Goal: Task Accomplishment & Management: Complete application form

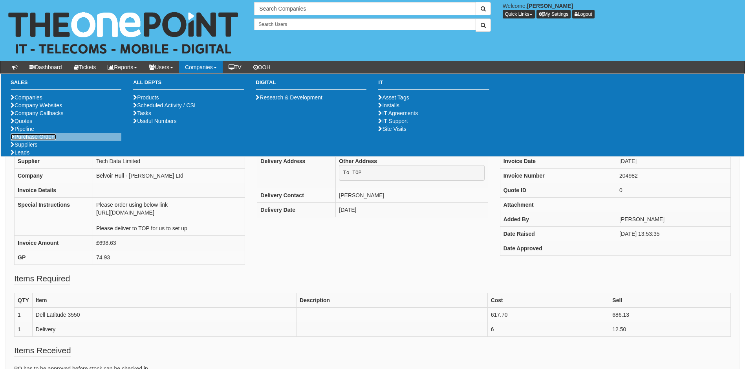
click at [36, 140] on link "Purchase Orders" at bounding box center [34, 137] width 46 height 6
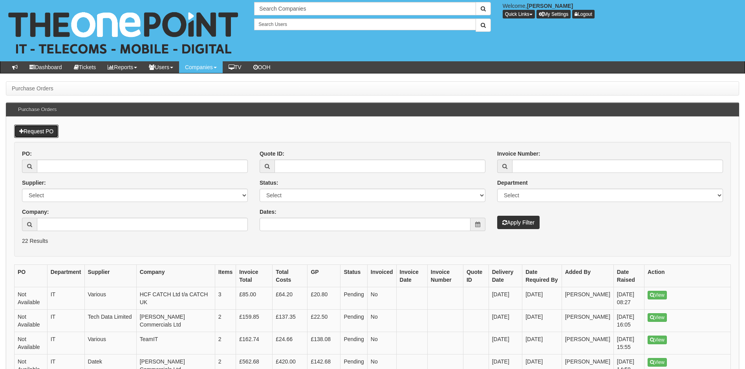
click at [31, 127] on link "Request PO" at bounding box center [36, 131] width 44 height 13
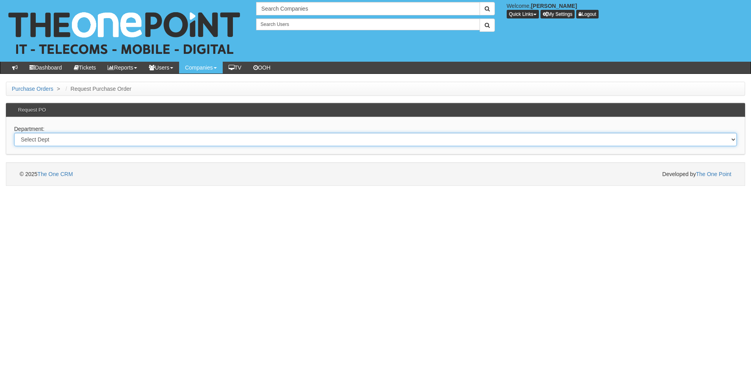
click at [87, 138] on select "Select Dept Digital Internal IT Mobiles Marketing Telecoms" at bounding box center [375, 139] width 723 height 13
click at [70, 140] on select "Select Dept Digital Internal IT Mobiles Marketing Telecoms" at bounding box center [375, 139] width 723 height 13
select select "?pipeID=&dept=IT"
click at [14, 133] on select "Select Dept Digital Internal IT Mobiles Marketing Telecoms" at bounding box center [375, 139] width 723 height 13
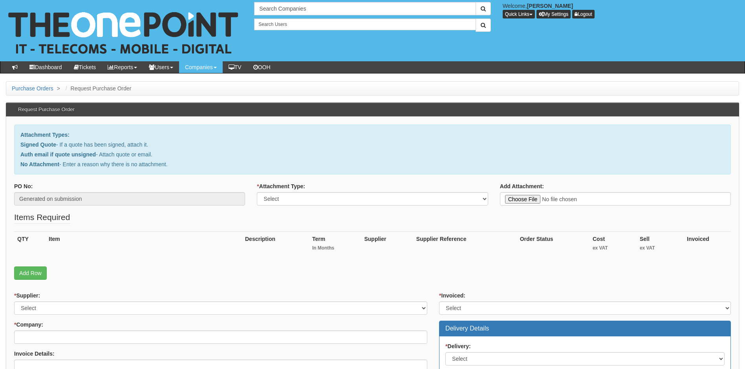
type input "C:\fakepath\[PERSON_NAME] Group Limited - New HP EliteBook 860.pdf"
click at [358, 198] on select "Select Signed Quote Auth email with quote if unsigned No Attachment" at bounding box center [372, 198] width 231 height 13
select select "Signed Quote"
click at [257, 192] on select "Select Signed Quote Auth email with quote if unsigned No Attachment" at bounding box center [372, 198] width 231 height 13
click at [33, 274] on link "Add Row" at bounding box center [30, 272] width 33 height 13
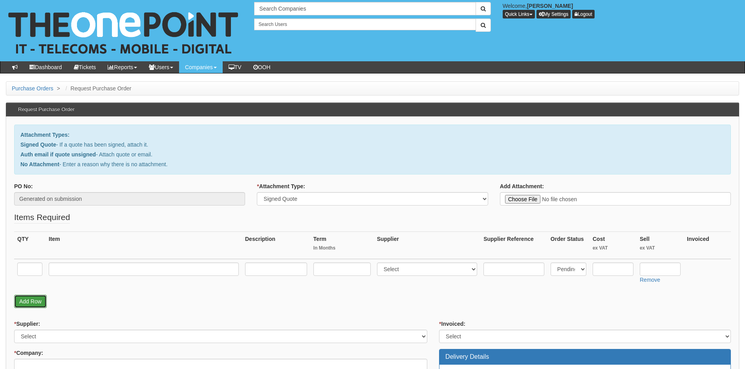
click at [38, 300] on link "Add Row" at bounding box center [30, 301] width 33 height 13
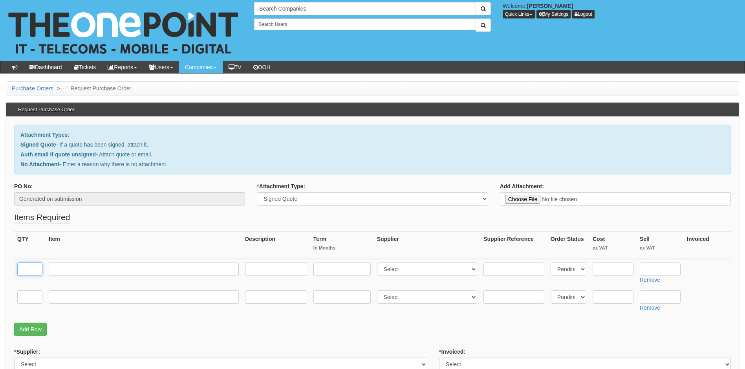
click at [31, 268] on input "text" at bounding box center [29, 268] width 25 height 13
type input "1"
drag, startPoint x: 60, startPoint y: 273, endPoint x: 66, endPoint y: 271, distance: 6.4
click at [62, 273] on input "text" at bounding box center [144, 268] width 190 height 13
paste input "HP EliteBook 860"
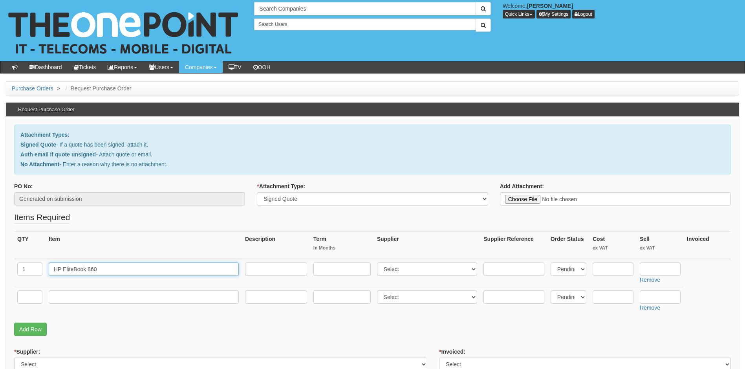
type input "HP EliteBook 860"
drag, startPoint x: 102, startPoint y: 271, endPoint x: 38, endPoint y: 267, distance: 63.3
click at [38, 267] on tr "1 HP EliteBook 860 Select 123 REG.co.uk 1Password 3 4Gon AA Jones Electric Ltd …" at bounding box center [372, 273] width 717 height 28
click at [107, 269] on input "HP EliteBook 860" at bounding box center [144, 268] width 190 height 13
drag, startPoint x: 101, startPoint y: 270, endPoint x: 48, endPoint y: 269, distance: 53.8
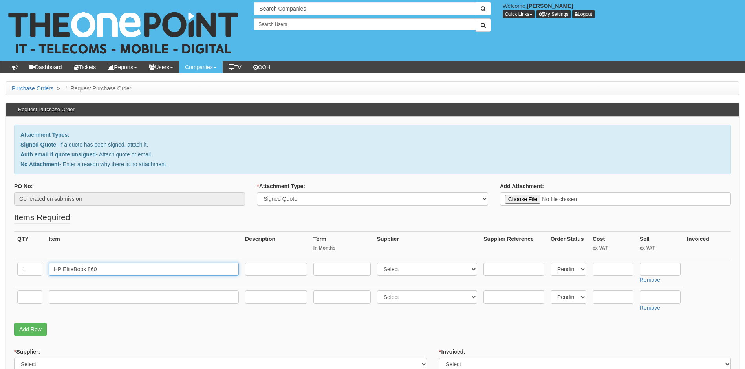
click at [48, 269] on td "HP EliteBook 860" at bounding box center [144, 273] width 196 height 28
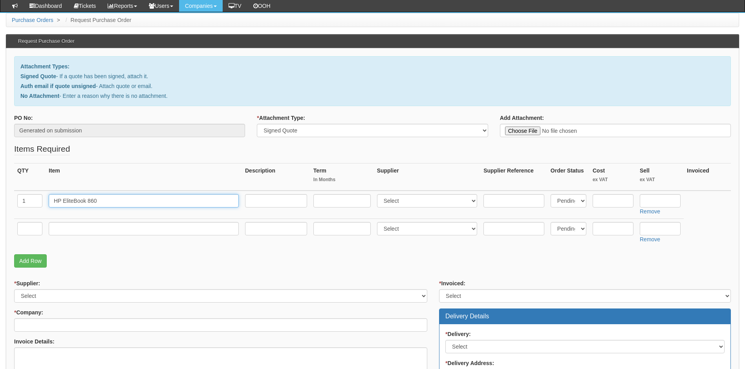
scroll to position [118, 0]
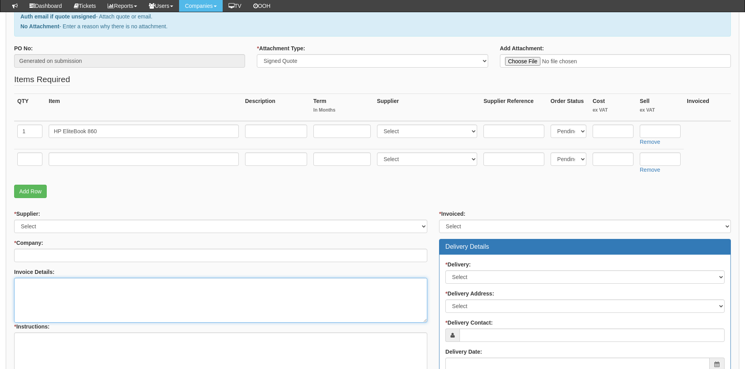
click at [47, 290] on textarea "Invoice Details:" at bounding box center [220, 300] width 413 height 45
click at [31, 343] on textarea "* Instructions:" at bounding box center [220, 354] width 413 height 45
click at [27, 287] on textarea "Invoice Details:" at bounding box center [220, 300] width 413 height 45
paste textarea "https://intouch.tdsynnex.com/InTouch/MVC/Product/ProductDetails?productId=10383…"
type textarea "https://intouch.tdsynnex.com/InTouch/MVC/Product/ProductDetails?productId=10383…"
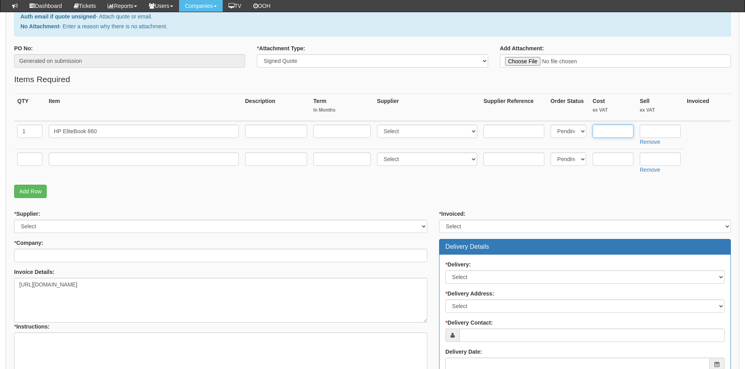
click at [611, 132] on input "text" at bounding box center [613, 131] width 41 height 13
paste input "991.17"
type input "991.17"
click at [656, 134] on input "text" at bounding box center [660, 131] width 41 height 13
type input "1212.00"
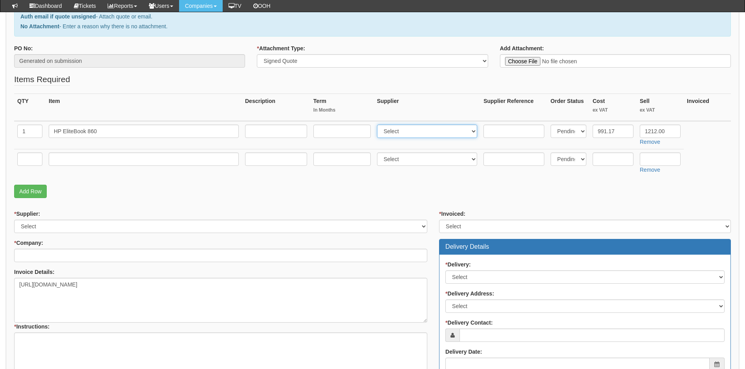
click at [414, 129] on select "Select 123 REG.co.uk 1Password 3 4Gon AA Jones Electric Ltd Abzorb Access Group…" at bounding box center [427, 131] width 101 height 13
select select "19"
click at [379, 125] on select "Select 123 REG.co.uk 1Password 3 4Gon AA Jones Electric Ltd Abzorb Access Group…" at bounding box center [427, 131] width 101 height 13
click at [111, 133] on input "HP EliteBook 860" at bounding box center [144, 131] width 190 height 13
paste input "G11 Notebook"
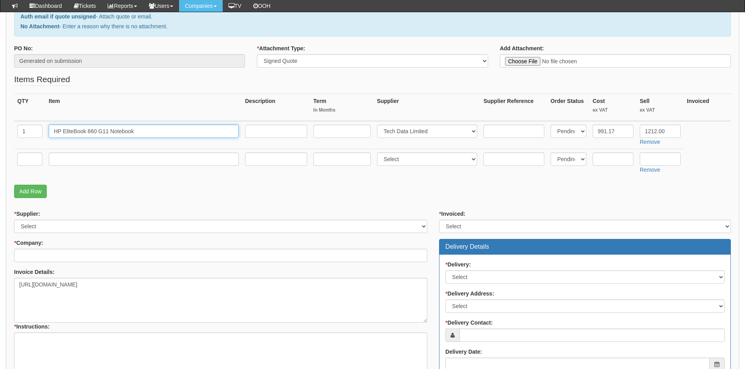
type input "HP EliteBook 860 G11 Notebook"
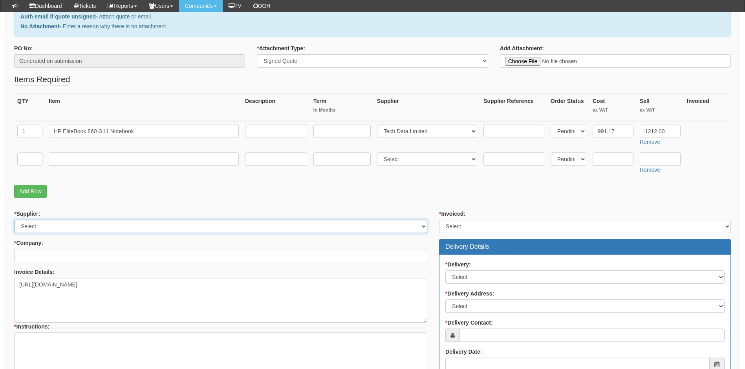
click at [234, 224] on select "Select 123 REG.co.uk 1Password 3 4Gon AA Jones Electric Ltd Abzorb Access Group…" at bounding box center [220, 226] width 413 height 13
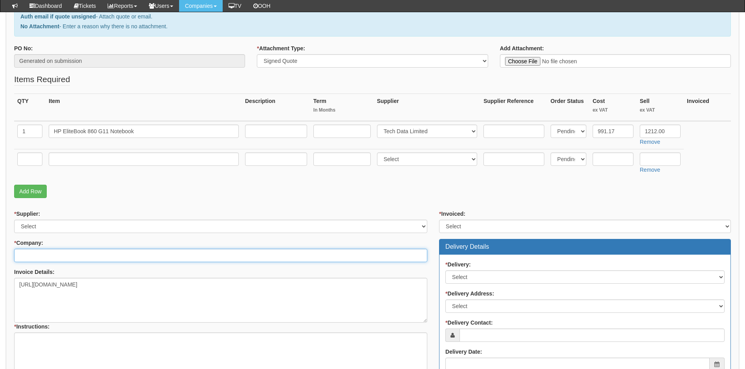
click at [265, 249] on input "* Company:" at bounding box center [220, 255] width 413 height 13
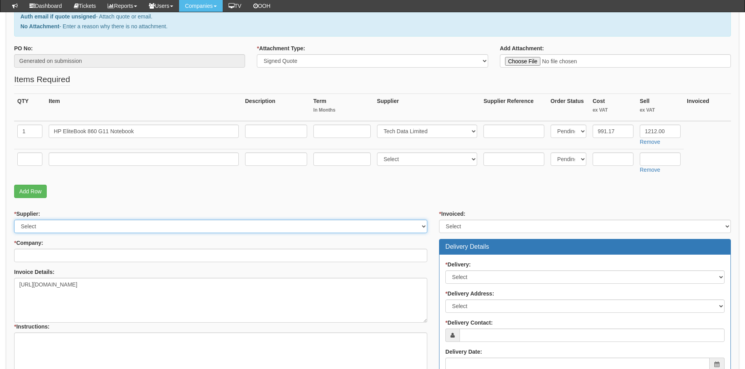
click at [267, 229] on select "Select 123 REG.co.uk 1Password 3 4Gon AA Jones Electric Ltd Abzorb Access Group…" at bounding box center [220, 226] width 413 height 13
select select "19"
click at [14, 220] on select "Select 123 REG.co.uk 1Password 3 4Gon AA Jones Electric Ltd Abzorb Access Group…" at bounding box center [220, 226] width 413 height 13
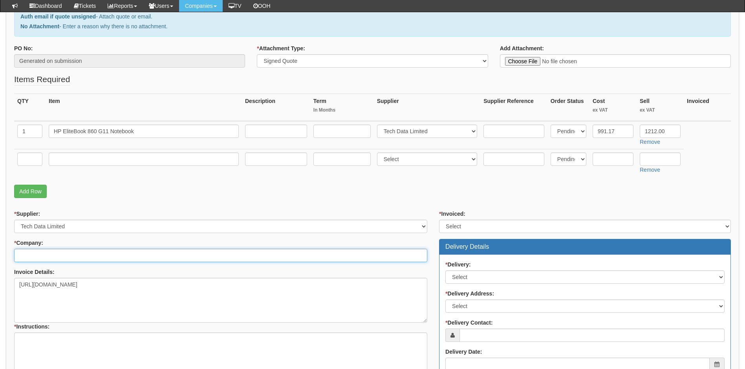
click at [107, 255] on input "* Company:" at bounding box center [220, 255] width 413 height 13
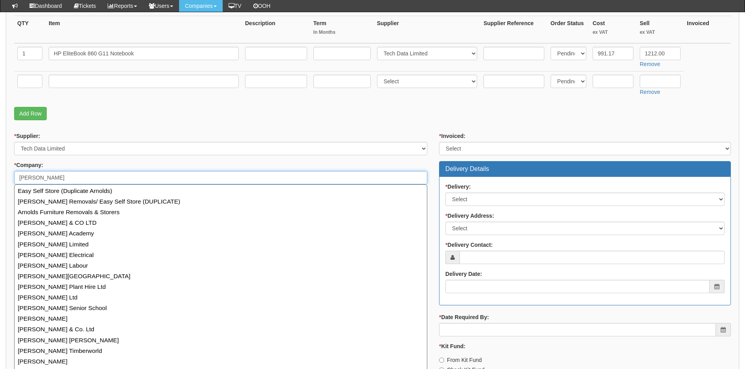
scroll to position [196, 0]
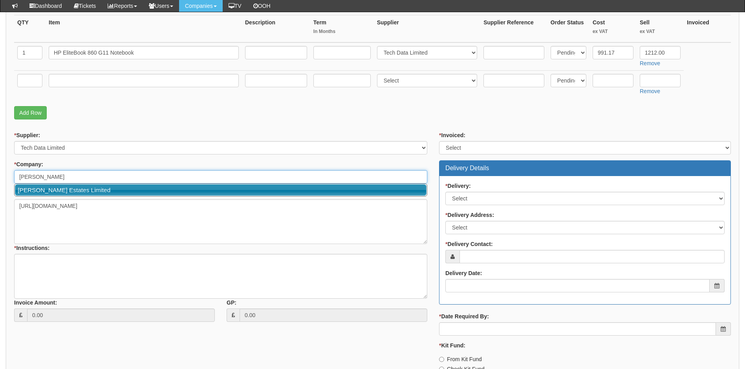
click at [86, 192] on link "[PERSON_NAME] Estates Limited" at bounding box center [221, 189] width 412 height 11
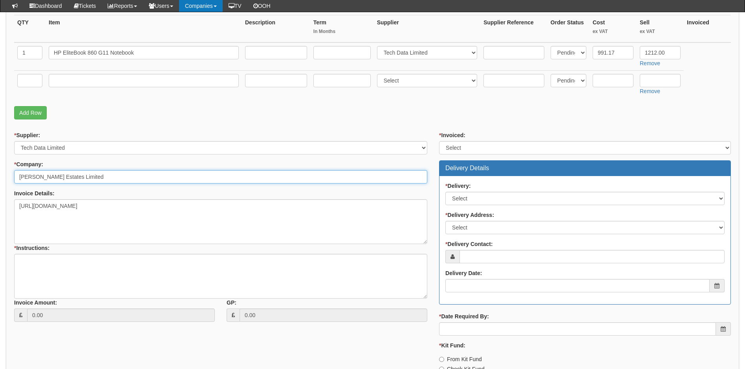
type input "[PERSON_NAME] Estates Limited"
click at [477, 146] on select "Select Yes No N/A STB (part of order)" at bounding box center [585, 147] width 292 height 13
select select "2"
click at [439, 141] on select "Select Yes No N/A STB (part of order)" at bounding box center [585, 147] width 292 height 13
click at [480, 195] on select "Select No Not Applicable Yes" at bounding box center [584, 198] width 279 height 13
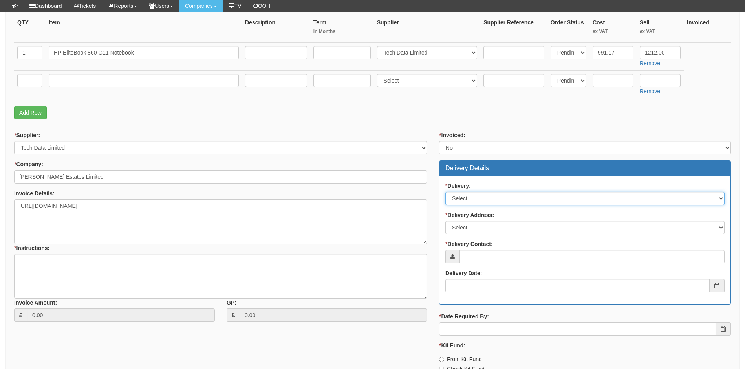
select select "1"
click at [445, 192] on select "Select No Not Applicable Yes" at bounding box center [584, 198] width 279 height 13
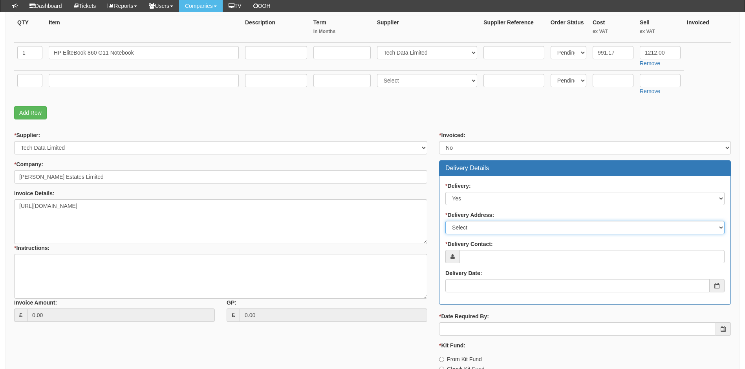
click at [476, 227] on select "Select Not Applicable Main Address - LU7 1FG Other" at bounding box center [584, 227] width 279 height 13
select select "other"
click at [445, 221] on select "Select Not Applicable Main Address - LU7 1FG Other" at bounding box center [584, 227] width 279 height 13
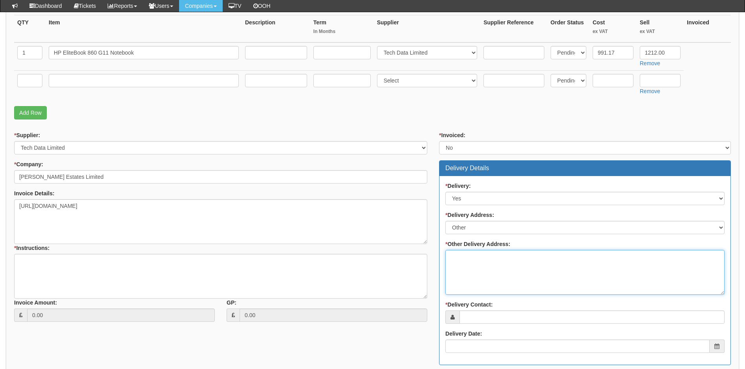
drag, startPoint x: 477, startPoint y: 262, endPoint x: 482, endPoint y: 264, distance: 5.1
click at [478, 262] on textarea "* Other Delivery Address:" at bounding box center [584, 272] width 279 height 45
type textarea "Please deliver to TOP"
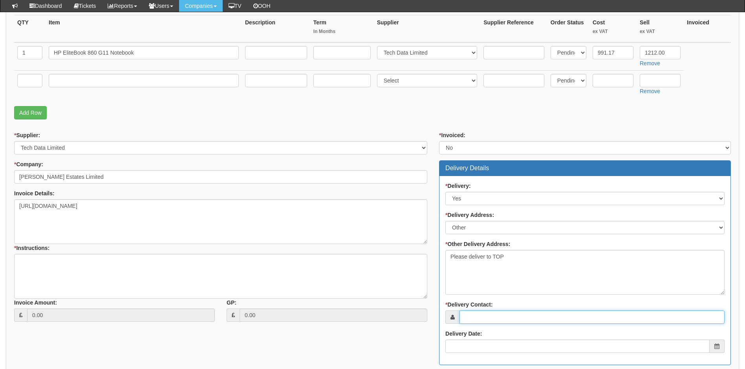
click at [503, 317] on input "* Delivery Contact:" at bounding box center [592, 316] width 265 height 13
type input "Denise Cooper"
click at [493, 345] on input "Delivery Date:" at bounding box center [577, 345] width 264 height 13
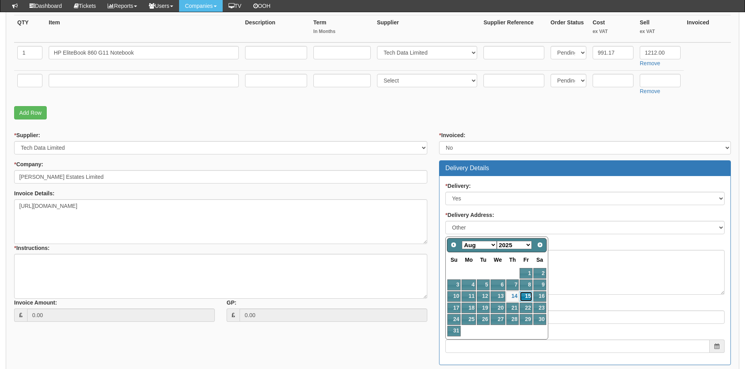
click at [528, 298] on link "15" at bounding box center [526, 296] width 13 height 11
type input "2025-08-15"
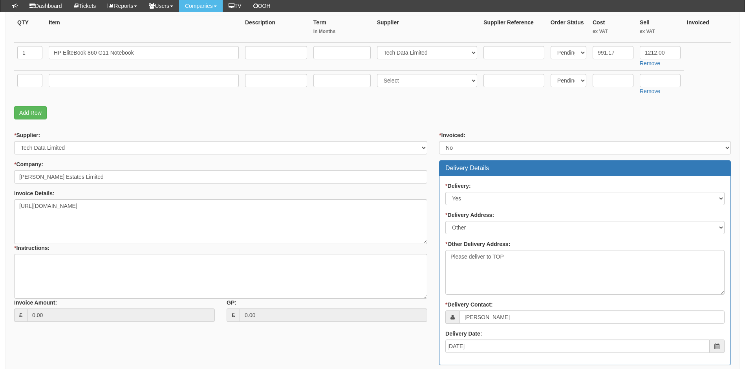
scroll to position [314, 0]
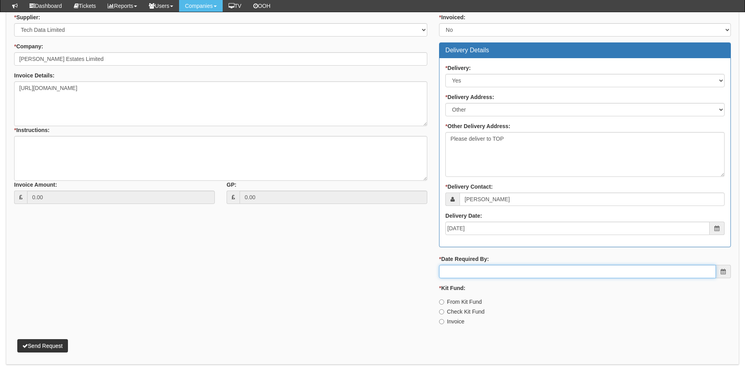
click at [463, 275] on input "* Date Required By:" at bounding box center [577, 271] width 277 height 13
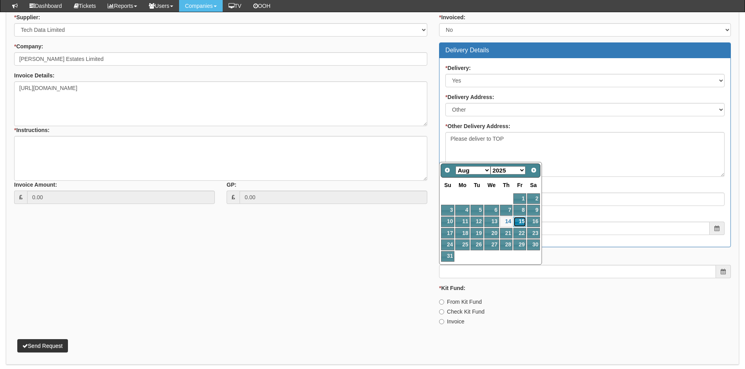
click at [520, 222] on link "15" at bounding box center [519, 221] width 13 height 11
type input "2025-08-15"
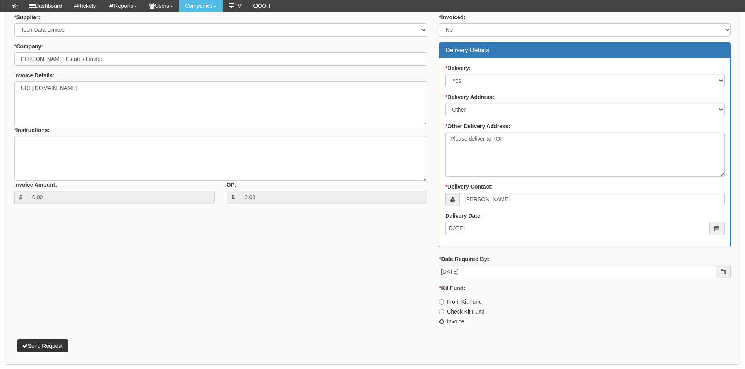
click at [442, 304] on input "Invoice" at bounding box center [441, 301] width 5 height 5
radio input "true"
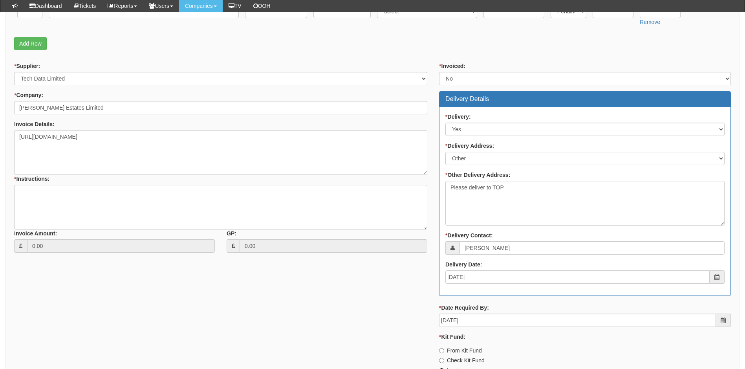
scroll to position [196, 0]
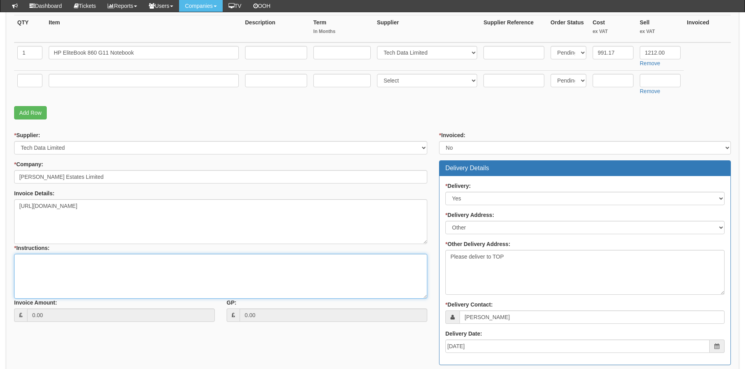
drag, startPoint x: 66, startPoint y: 270, endPoint x: 159, endPoint y: 273, distance: 93.1
click at [67, 269] on textarea "* Instructions:" at bounding box center [220, 276] width 413 height 45
type textarea "Please deliver to TOP for set up for customer"
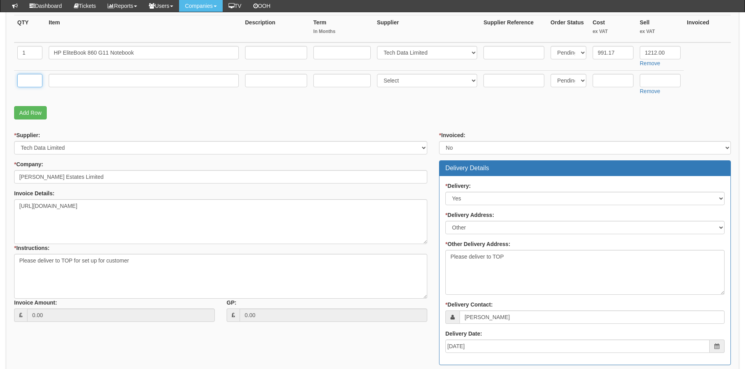
click at [28, 77] on input "text" at bounding box center [29, 80] width 25 height 13
type input "1"
click at [68, 80] on input "text" at bounding box center [144, 80] width 190 height 13
type input "Delivery"
click at [416, 78] on select "Select 123 REG.co.uk 1Password 3 4Gon AA Jones Electric Ltd Abzorb Access Group…" at bounding box center [427, 80] width 101 height 13
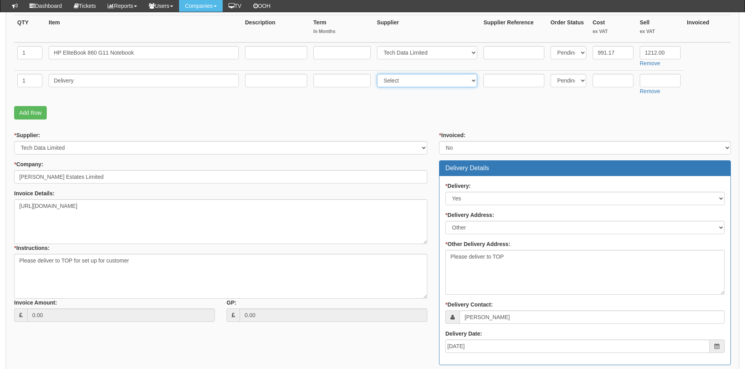
select select "19"
click at [379, 74] on select "Select 123 REG.co.uk 1Password 3 4Gon AA Jones Electric Ltd Abzorb Access Group…" at bounding box center [427, 80] width 101 height 13
click at [616, 79] on input "text" at bounding box center [613, 80] width 41 height 13
type input "6"
click at [649, 82] on input "text" at bounding box center [660, 80] width 41 height 13
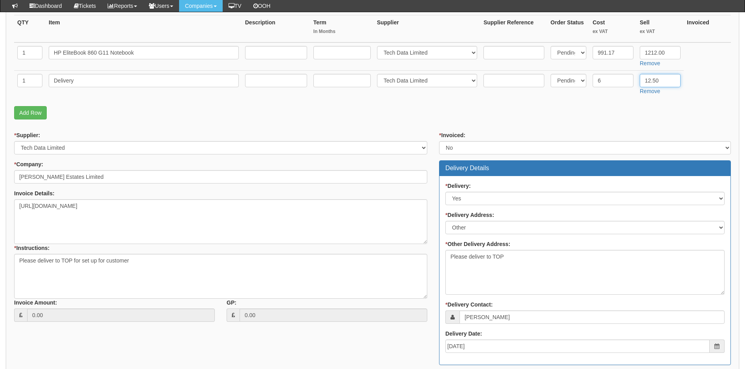
type input "12.50"
drag, startPoint x: 547, startPoint y: 107, endPoint x: 550, endPoint y: 110, distance: 4.2
click at [549, 107] on p "Add Row" at bounding box center [372, 112] width 717 height 13
click at [82, 260] on textarea "Please deliver to TOP for set up for customer" at bounding box center [220, 276] width 413 height 45
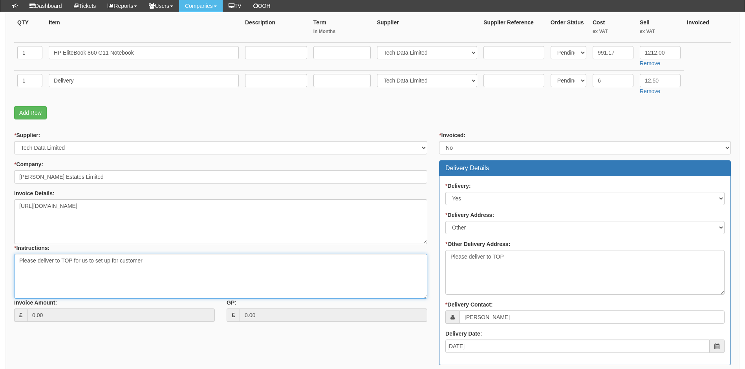
type textarea "Please deliver to TOP for us to set up for customer"
click at [298, 204] on textarea "https://intouch.tdsynnex.com/InTouch/MVC/Product/ProductDetails?productId=10383…" at bounding box center [220, 221] width 413 height 45
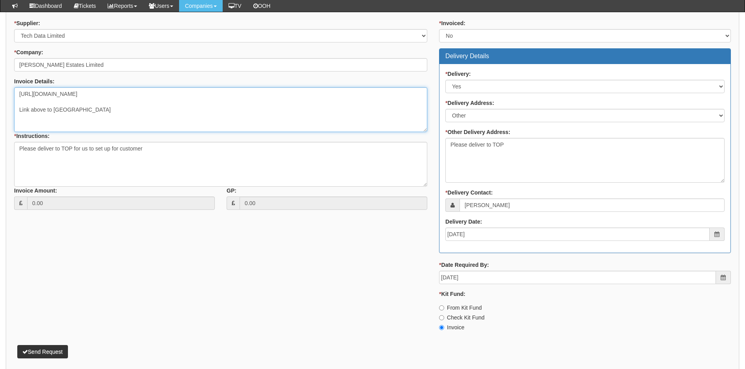
scroll to position [341, 0]
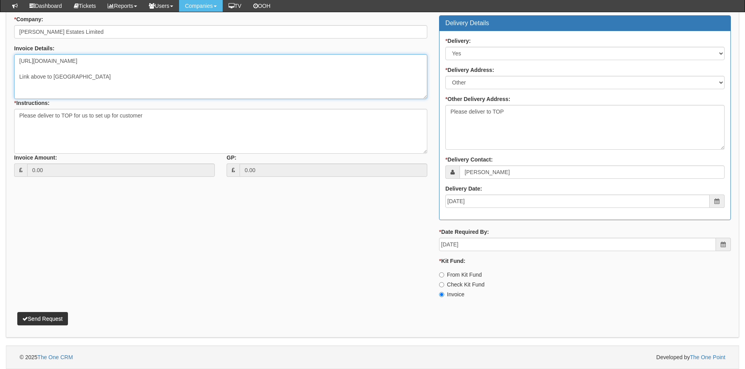
type textarea "https://intouch.tdsynnex.com/InTouch/MVC/Product/ProductDetails?productId=10383…"
click at [40, 317] on button "Send Request" at bounding box center [42, 318] width 51 height 13
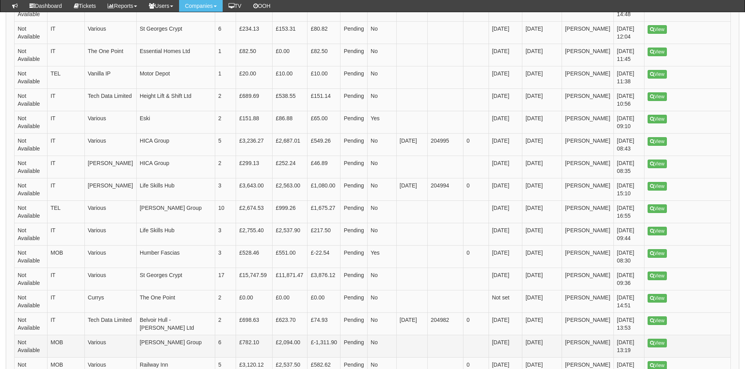
scroll to position [494, 0]
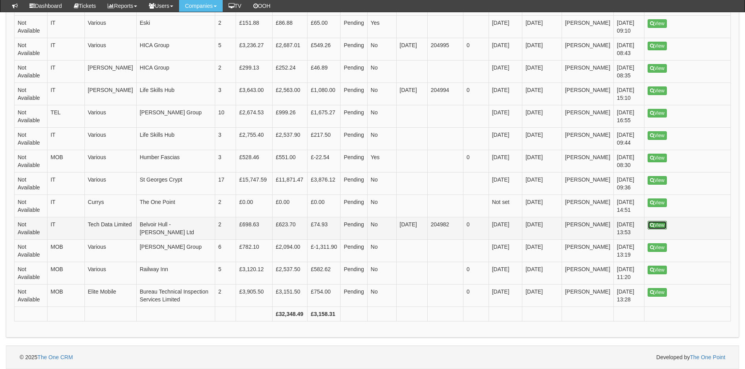
click at [658, 225] on link "View" at bounding box center [657, 225] width 19 height 9
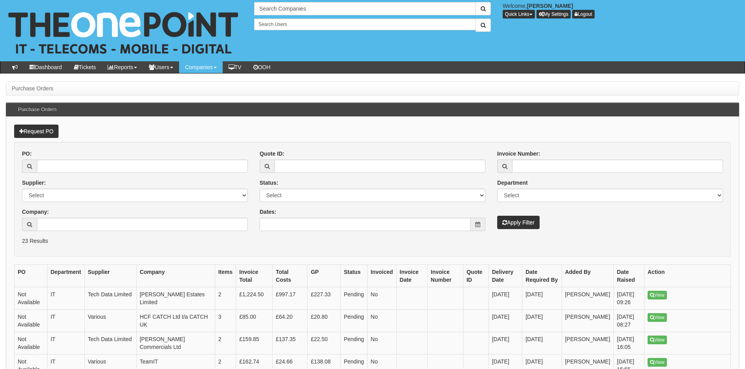
scroll to position [491, 0]
